Goal: Task Accomplishment & Management: Manage account settings

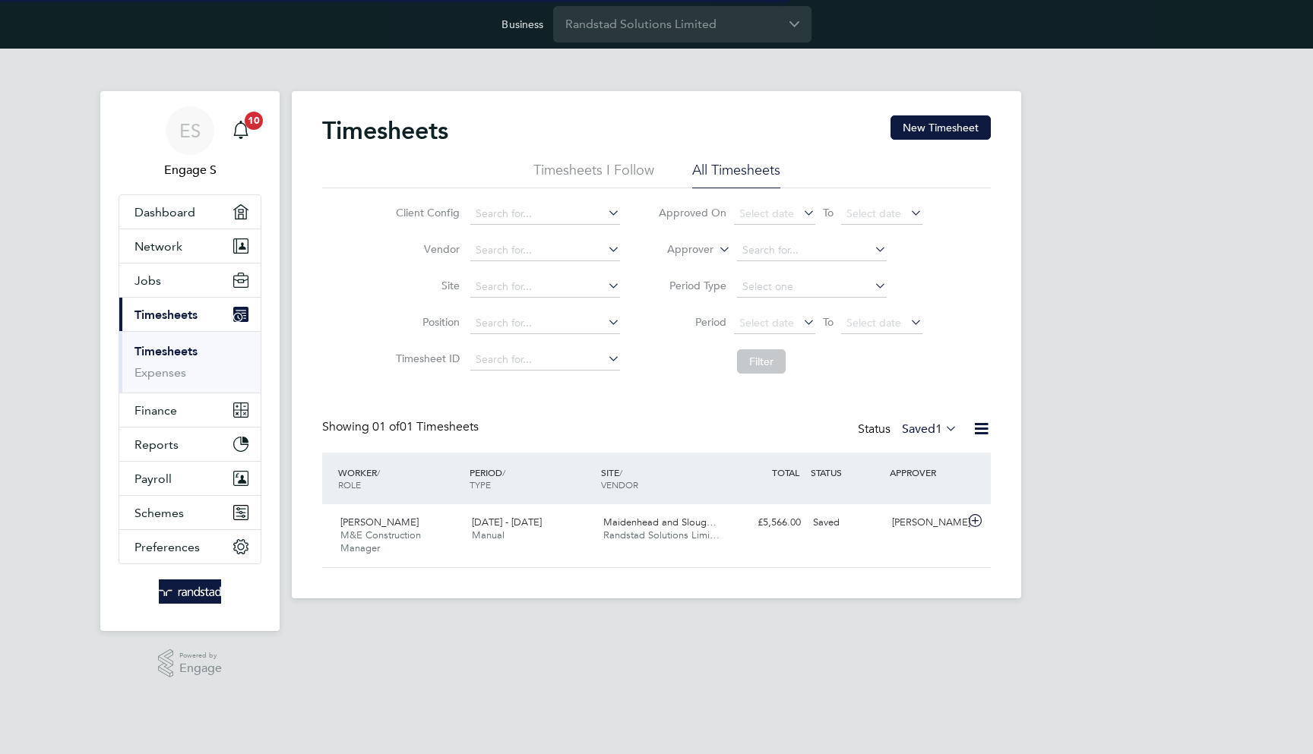
scroll to position [37, 132]
click at [652, 537] on span "Randstad Solutions Limi…" at bounding box center [661, 535] width 116 height 13
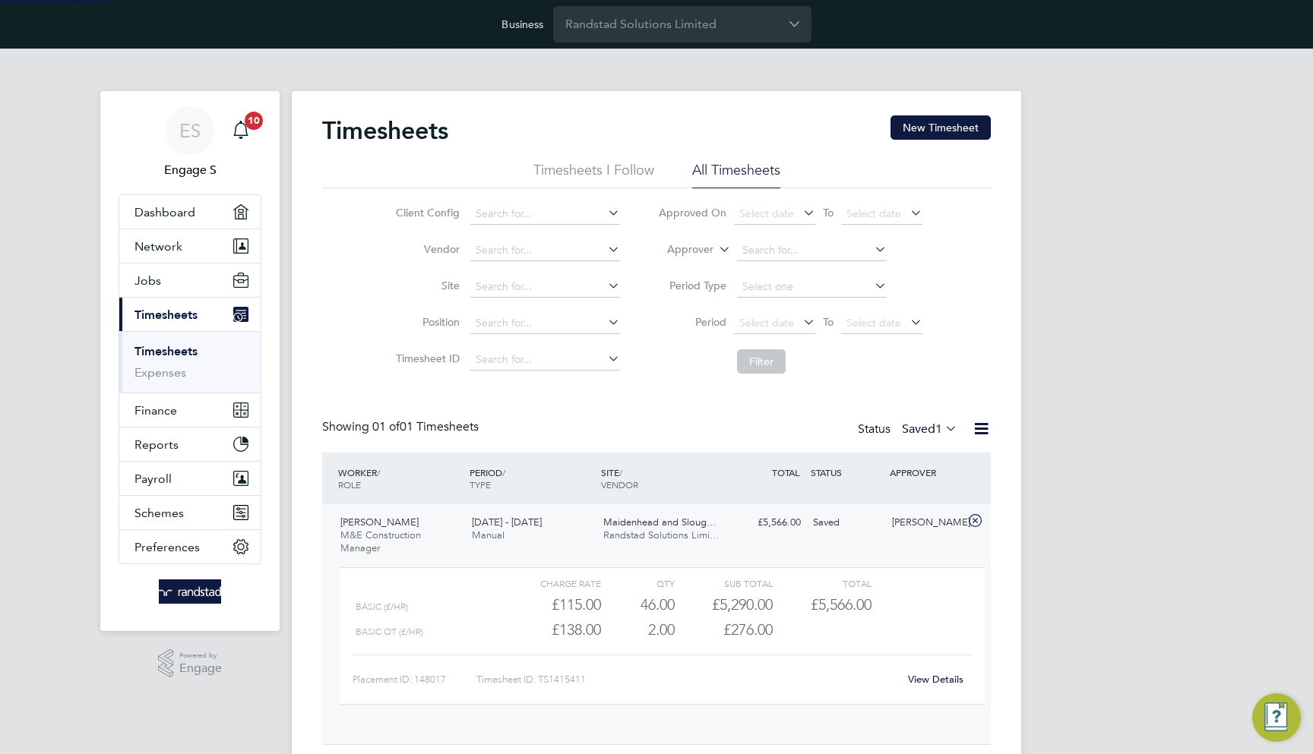
scroll to position [26, 148]
click at [922, 678] on link "View Details" at bounding box center [935, 679] width 55 height 13
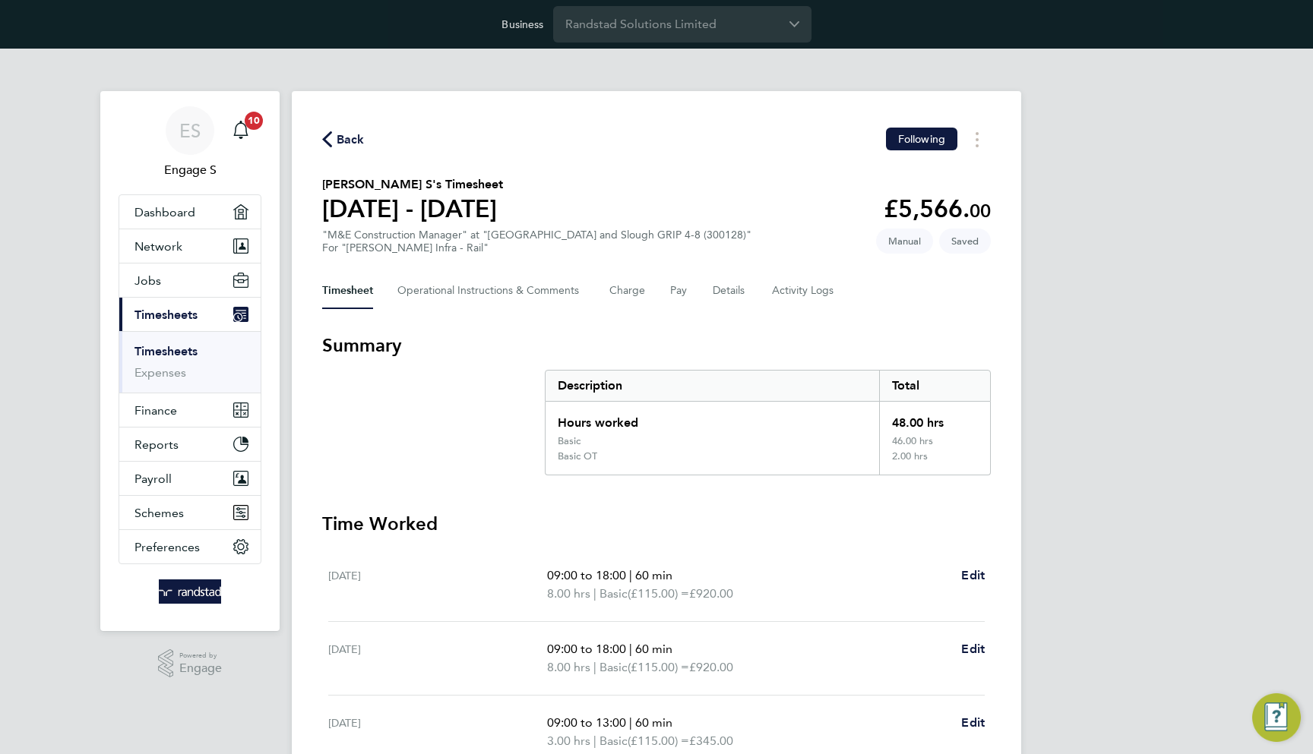
click at [735, 180] on section "[PERSON_NAME] S's Timesheet [DATE] - [DATE] £5,566. 00 "M&E Construction Manage…" at bounding box center [656, 214] width 669 height 79
click at [1051, 305] on div "ES Engage S Notifications 10 Applications: Dashboard Network Team Members Busin…" at bounding box center [656, 648] width 1313 height 1198
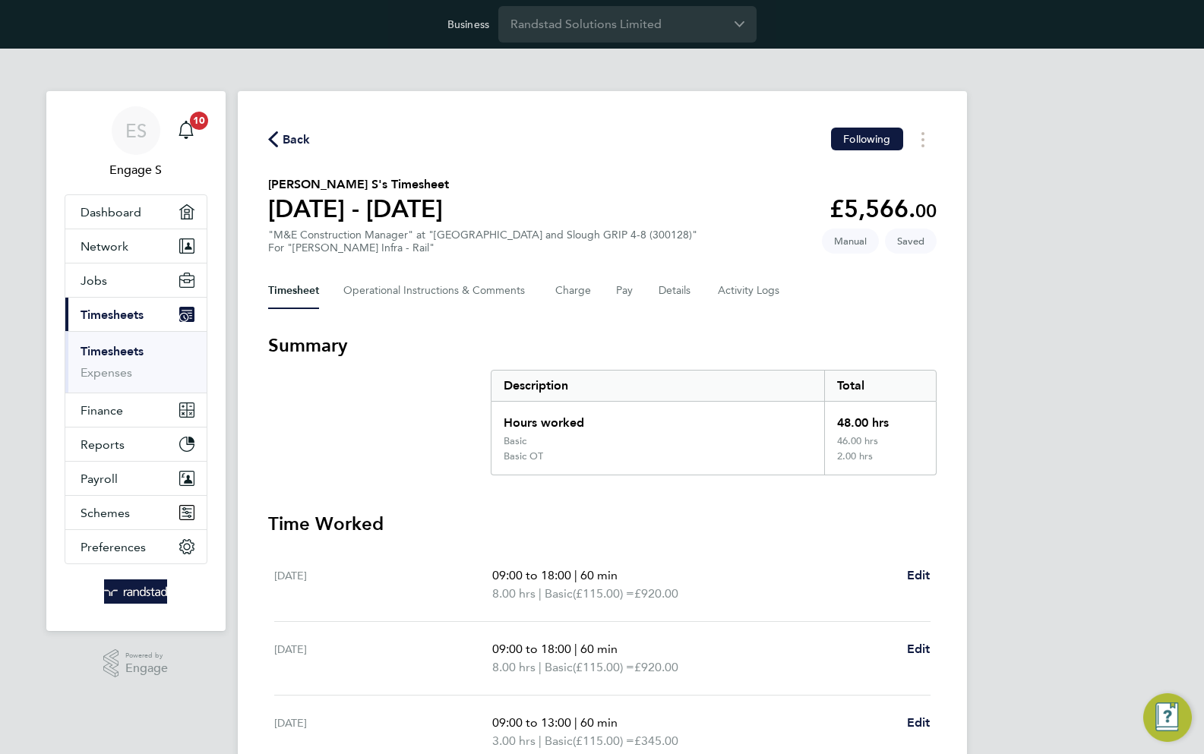
click at [1124, 163] on div "ES Engage S Notifications 10 Applications: Dashboard Network Team Members Busin…" at bounding box center [602, 648] width 1204 height 1198
click at [1130, 155] on div "ES Engage S Notifications 10 Applications: Dashboard Network Team Members Busin…" at bounding box center [602, 648] width 1204 height 1198
